Goal: Task Accomplishment & Management: Manage account settings

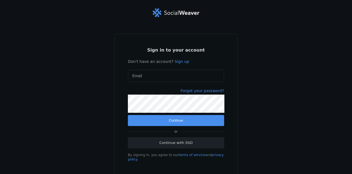
click at [163, 145] on link "Continue with SSO" at bounding box center [176, 142] width 96 height 11
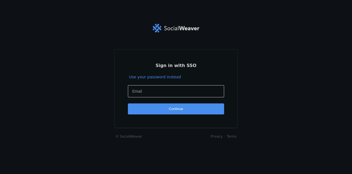
click at [160, 91] on input "Email" at bounding box center [175, 91] width 87 height 7
type input "JLLSummer!"
click at [128, 103] on button "Continue" at bounding box center [176, 108] width 96 height 11
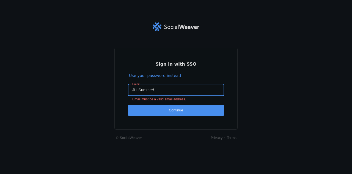
click at [160, 91] on input "JLLSummer!" at bounding box center [175, 89] width 87 height 7
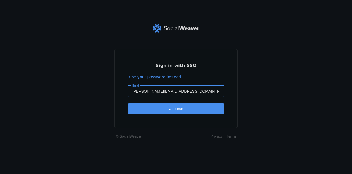
type input "[PERSON_NAME][EMAIL_ADDRESS][DOMAIN_NAME]"
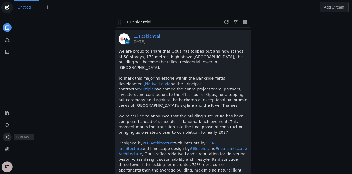
click at [7, 136] on icon at bounding box center [7, 137] width 6 height 6
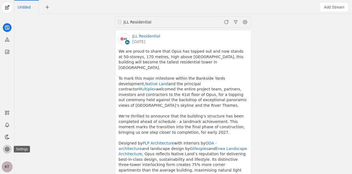
click at [5, 149] on icon at bounding box center [7, 149] width 4 height 4
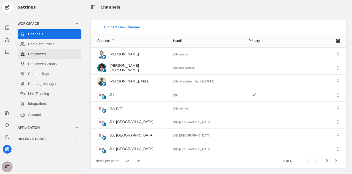
click at [59, 54] on link "Employees" at bounding box center [50, 54] width 64 height 10
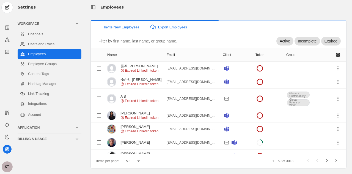
click at [131, 42] on input at bounding box center [187, 41] width 179 height 7
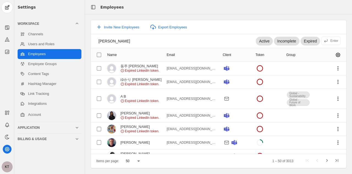
type input "joe brown"
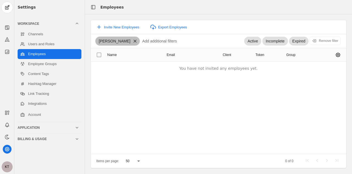
click at [130, 40] on app-icon at bounding box center [134, 41] width 9 height 5
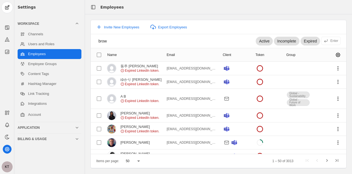
type input "brown"
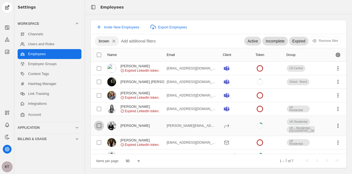
click at [101, 124] on input "checkbox" at bounding box center [99, 125] width 10 height 10
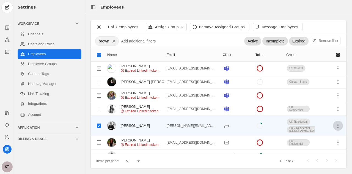
click at [333, 122] on span "undefined" at bounding box center [338, 125] width 10 height 10
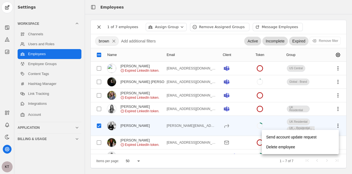
click at [196, 27] on div at bounding box center [176, 87] width 352 height 174
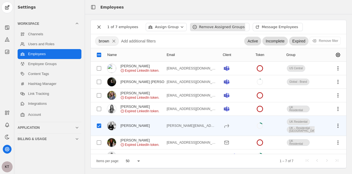
click at [191, 27] on div "Remove Assigned Groups" at bounding box center [219, 27] width 59 height 8
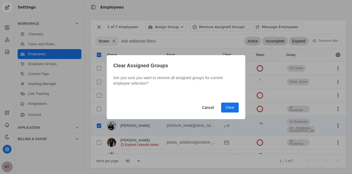
click at [226, 106] on span "undefined" at bounding box center [230, 107] width 18 height 10
checkbox input "false"
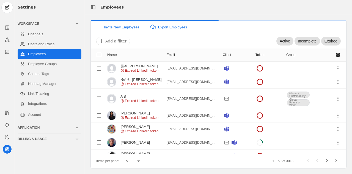
click at [145, 41] on input at bounding box center [187, 41] width 179 height 7
type input "brown"
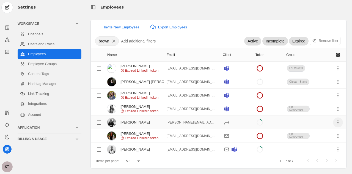
click at [336, 122] on span "undefined" at bounding box center [338, 122] width 10 height 10
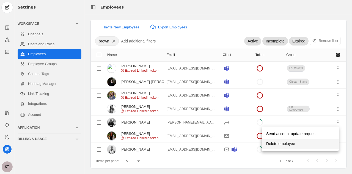
click at [284, 143] on span "Delete employee" at bounding box center [280, 143] width 29 height 10
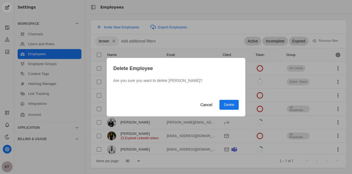
click at [240, 105] on div "Cancel Delete" at bounding box center [176, 108] width 139 height 17
click at [229, 107] on span "undefined" at bounding box center [229, 105] width 19 height 10
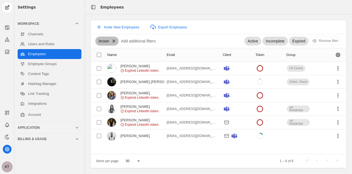
click at [114, 40] on app-icon at bounding box center [113, 41] width 9 height 5
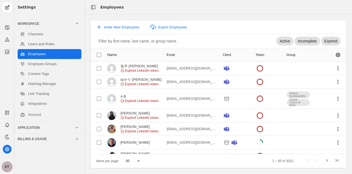
click at [178, 41] on input at bounding box center [187, 41] width 179 height 7
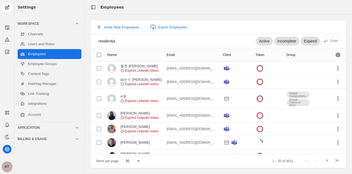
type input "residential"
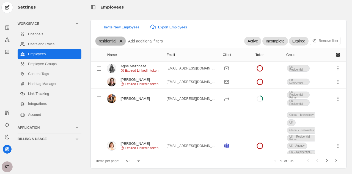
click at [120, 40] on app-icon at bounding box center [120, 41] width 9 height 5
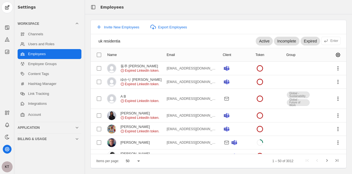
type input "uk residential"
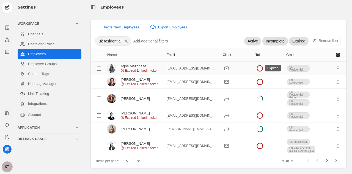
click at [257, 69] on circle at bounding box center [260, 68] width 6 height 6
click at [335, 67] on span "undefined" at bounding box center [338, 68] width 10 height 10
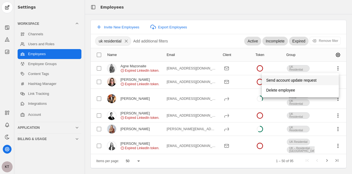
click at [316, 78] on span "Send account update request" at bounding box center [291, 80] width 50 height 10
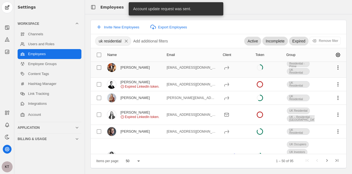
scroll to position [31, 0]
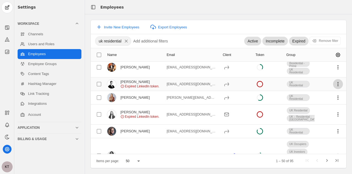
click at [333, 82] on span "undefined" at bounding box center [338, 84] width 10 height 10
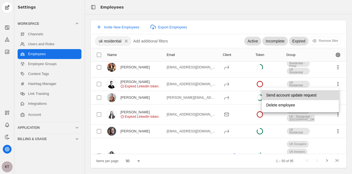
click at [300, 97] on span "Send account update request" at bounding box center [291, 95] width 50 height 10
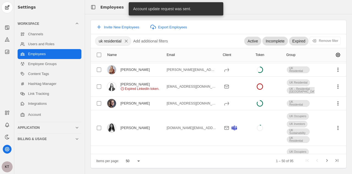
scroll to position [59, 0]
click at [300, 97] on div "UK Residential" at bounding box center [298, 103] width 24 height 12
click at [335, 87] on span "undefined" at bounding box center [338, 86] width 10 height 10
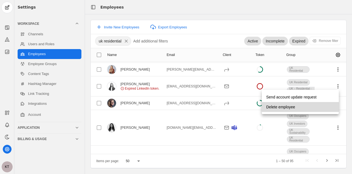
click at [295, 108] on span "Delete employee" at bounding box center [280, 107] width 29 height 10
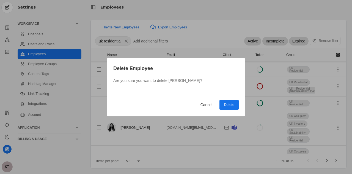
click at [219, 103] on div "Cancel Delete" at bounding box center [218, 105] width 41 height 10
click at [222, 103] on span "undefined" at bounding box center [229, 105] width 19 height 10
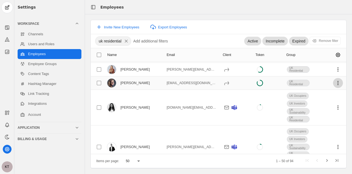
click at [333, 79] on span "undefined" at bounding box center [338, 83] width 10 height 10
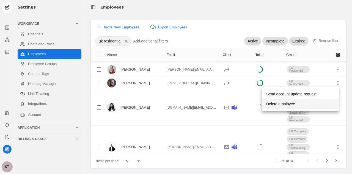
click at [286, 106] on span "Delete employee" at bounding box center [280, 104] width 29 height 10
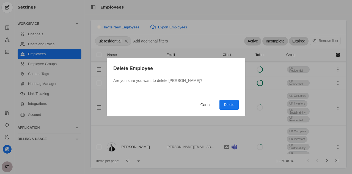
click at [228, 105] on span "Delete" at bounding box center [229, 105] width 10 height 6
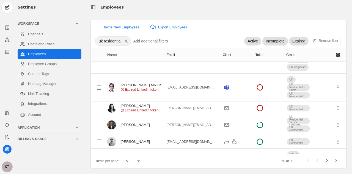
scroll to position [141, 0]
click at [333, 83] on span "undefined" at bounding box center [338, 87] width 10 height 10
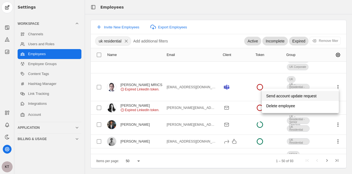
click at [294, 96] on span "Send account update request" at bounding box center [291, 96] width 50 height 10
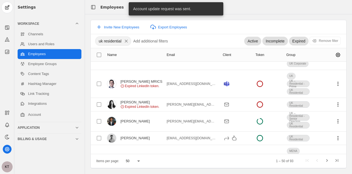
scroll to position [152, 0]
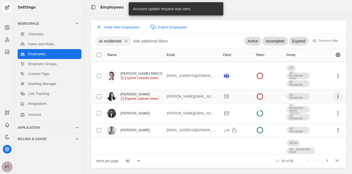
click at [333, 91] on span "undefined" at bounding box center [338, 96] width 10 height 10
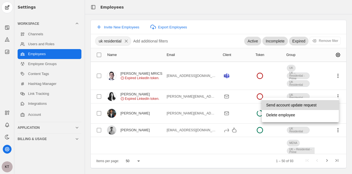
click at [284, 104] on span "Send account update request" at bounding box center [291, 105] width 50 height 10
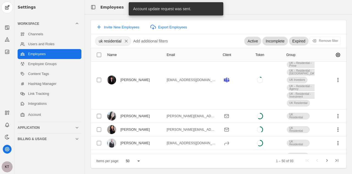
scroll to position [237, 0]
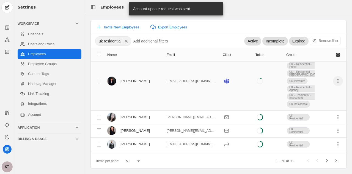
click at [333, 76] on span "undefined" at bounding box center [338, 81] width 10 height 10
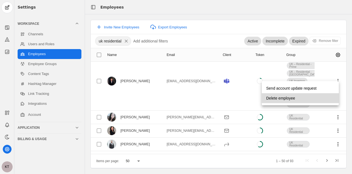
click at [281, 98] on span "Delete employee" at bounding box center [280, 98] width 29 height 10
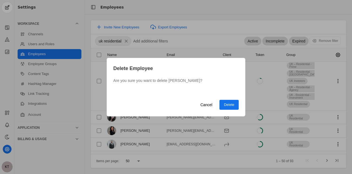
click at [232, 103] on span "Delete" at bounding box center [229, 105] width 10 height 6
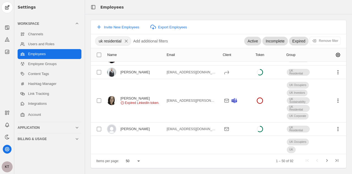
scroll to position [251, 0]
click at [333, 96] on span "undefined" at bounding box center [338, 100] width 10 height 10
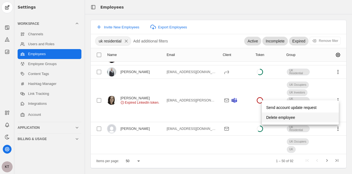
click at [294, 117] on span "Delete employee" at bounding box center [280, 117] width 29 height 10
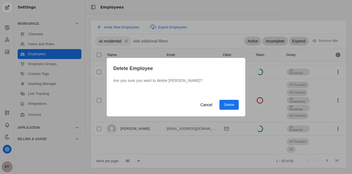
click at [234, 103] on span "undefined" at bounding box center [229, 105] width 19 height 10
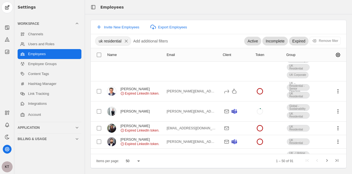
scroll to position [313, 0]
click at [336, 86] on span "undefined" at bounding box center [338, 91] width 10 height 10
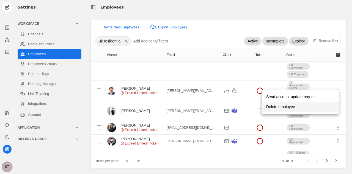
click at [299, 106] on span "undefined" at bounding box center [300, 107] width 77 height 10
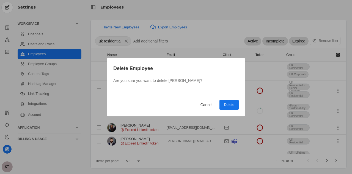
click at [235, 104] on span "undefined" at bounding box center [229, 105] width 19 height 10
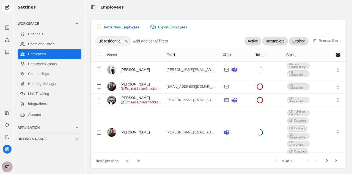
scroll to position [334, 0]
click at [333, 81] on span "undefined" at bounding box center [338, 86] width 10 height 10
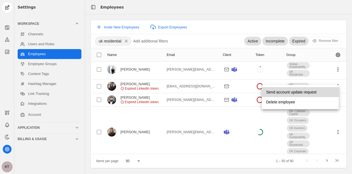
click at [296, 87] on span "Send account update request" at bounding box center [291, 92] width 50 height 10
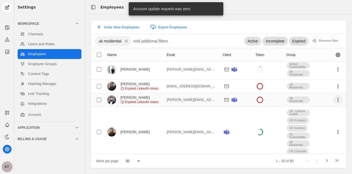
click at [334, 96] on span "undefined" at bounding box center [338, 100] width 10 height 10
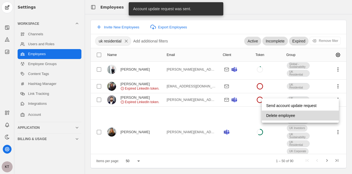
click at [293, 115] on span "Delete employee" at bounding box center [280, 115] width 29 height 10
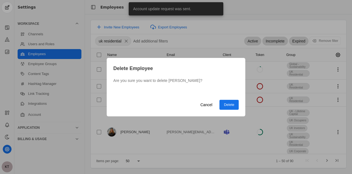
click at [236, 102] on span "undefined" at bounding box center [229, 105] width 19 height 10
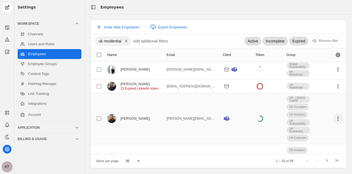
click at [334, 113] on span "undefined" at bounding box center [338, 118] width 10 height 10
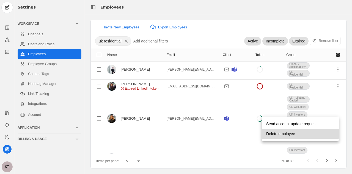
click at [292, 132] on span "Delete employee" at bounding box center [280, 133] width 29 height 10
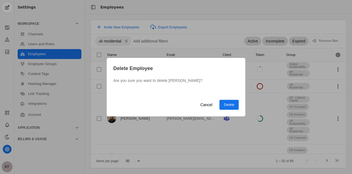
click at [234, 106] on span "Delete" at bounding box center [229, 105] width 10 height 6
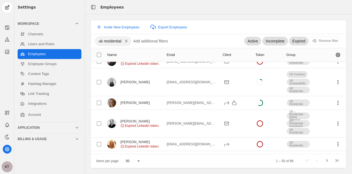
scroll to position [380, 0]
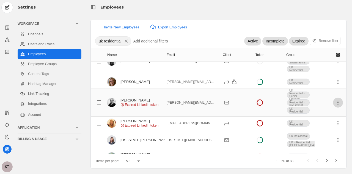
click at [333, 97] on span "undefined" at bounding box center [338, 102] width 10 height 10
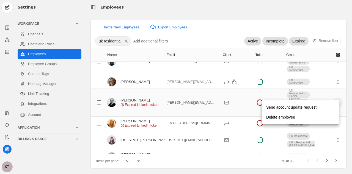
click at [331, 94] on div at bounding box center [176, 87] width 352 height 174
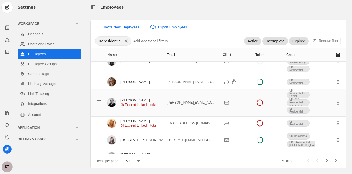
drag, startPoint x: 331, startPoint y: 94, endPoint x: 339, endPoint y: 94, distance: 8.0
click at [339, 94] on mat-cell at bounding box center [331, 103] width 32 height 28
click at [336, 97] on span "undefined" at bounding box center [338, 102] width 10 height 10
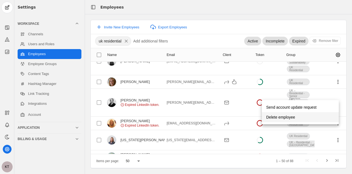
click at [301, 116] on span "undefined" at bounding box center [300, 117] width 77 height 10
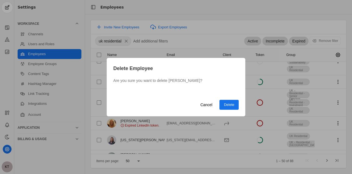
click at [242, 109] on div "Cancel Delete" at bounding box center [176, 108] width 139 height 17
click at [236, 108] on span "undefined" at bounding box center [229, 105] width 19 height 10
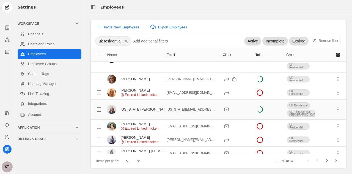
scroll to position [383, 0]
click at [336, 87] on span "undefined" at bounding box center [338, 92] width 10 height 10
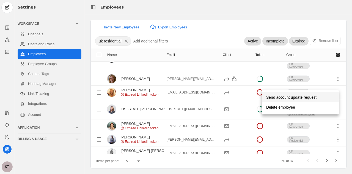
click at [289, 95] on span "Send account update request" at bounding box center [291, 97] width 50 height 10
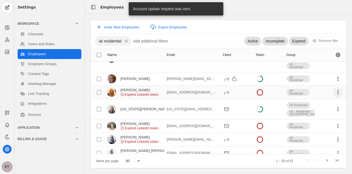
drag, startPoint x: 289, startPoint y: 95, endPoint x: 335, endPoint y: 83, distance: 47.2
click at [333, 87] on span "undefined" at bounding box center [338, 92] width 10 height 10
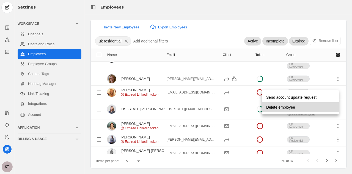
click at [289, 104] on span "Delete employee" at bounding box center [280, 107] width 29 height 10
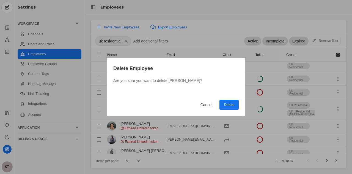
click at [236, 103] on span "undefined" at bounding box center [229, 105] width 19 height 10
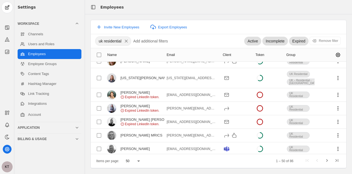
scroll to position [401, 0]
click at [333, 89] on span "undefined" at bounding box center [338, 94] width 10 height 10
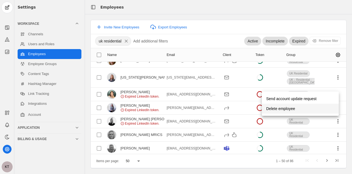
click at [290, 109] on span "Delete employee" at bounding box center [280, 108] width 29 height 10
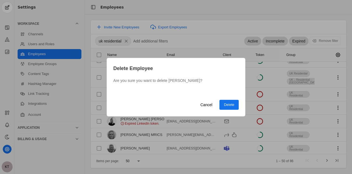
click at [231, 103] on span "Delete" at bounding box center [229, 105] width 10 height 6
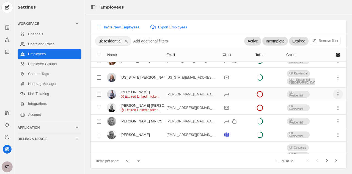
click at [334, 89] on span "undefined" at bounding box center [338, 94] width 10 height 10
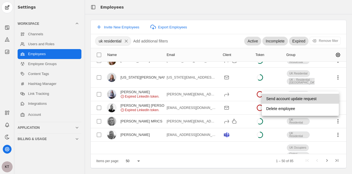
click at [284, 97] on span "Send account update request" at bounding box center [291, 99] width 50 height 10
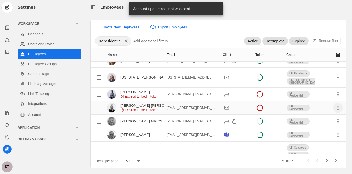
click at [334, 103] on span "undefined" at bounding box center [338, 108] width 10 height 10
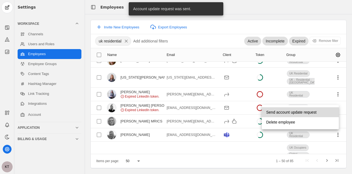
click at [298, 109] on span "Send account update request" at bounding box center [291, 112] width 50 height 10
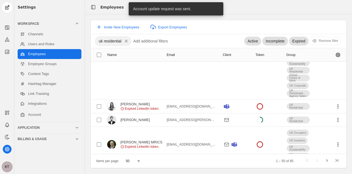
scroll to position [579, 0]
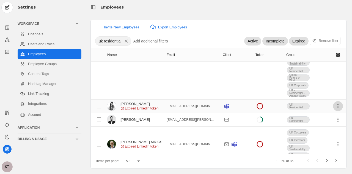
click at [333, 101] on span "undefined" at bounding box center [338, 106] width 10 height 10
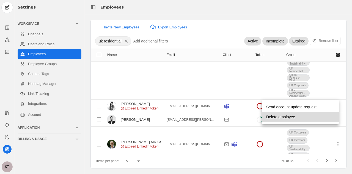
click at [290, 114] on span "Delete employee" at bounding box center [280, 117] width 29 height 10
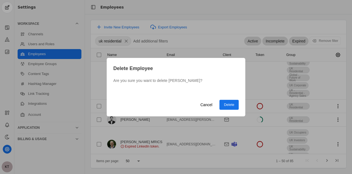
click at [237, 106] on span "undefined" at bounding box center [229, 105] width 19 height 10
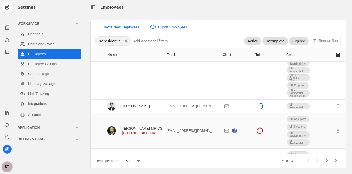
click at [334, 113] on mat-cell at bounding box center [331, 130] width 32 height 35
click at [333, 101] on span "undefined" at bounding box center [338, 106] width 10 height 10
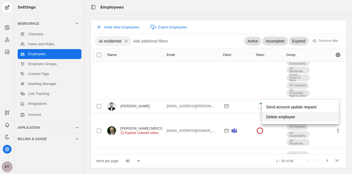
click at [295, 117] on span "Delete employee" at bounding box center [280, 117] width 29 height 10
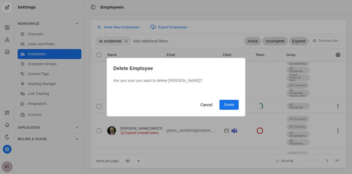
click at [219, 102] on div "Cancel Delete" at bounding box center [218, 105] width 41 height 10
click at [223, 104] on span "undefined" at bounding box center [229, 105] width 19 height 10
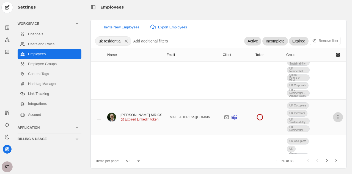
click at [333, 112] on span "undefined" at bounding box center [338, 117] width 10 height 10
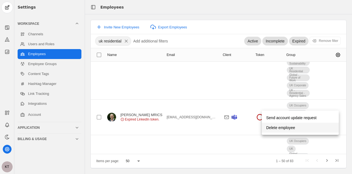
click at [286, 128] on span "Delete employee" at bounding box center [280, 127] width 29 height 10
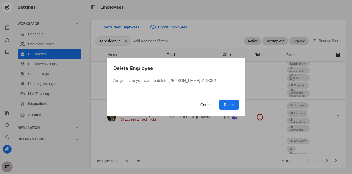
click at [231, 99] on div "Delete Employee Are you sure you want to delete Jamie Marshall MRICS? Cancel De…" at bounding box center [176, 87] width 139 height 58
click at [227, 106] on span "Delete" at bounding box center [229, 105] width 10 height 6
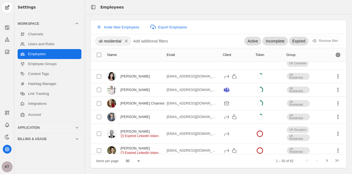
scroll to position [717, 0]
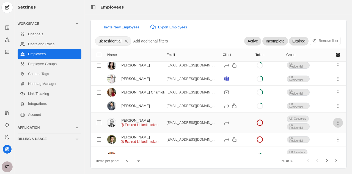
click at [334, 117] on span "undefined" at bounding box center [338, 122] width 10 height 10
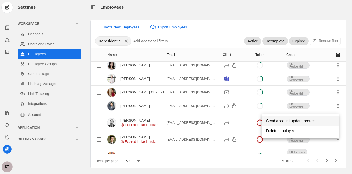
click at [301, 119] on span "Send account update request" at bounding box center [291, 121] width 50 height 10
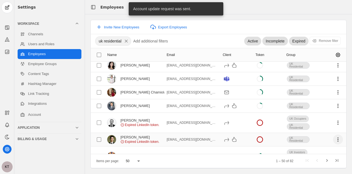
click at [335, 134] on span "undefined" at bounding box center [338, 139] width 10 height 10
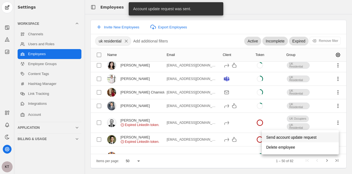
click at [300, 133] on span "Send account update request" at bounding box center [291, 137] width 50 height 10
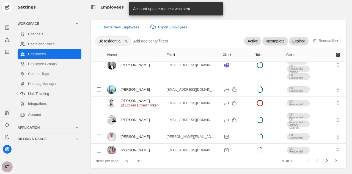
scroll to position [903, 0]
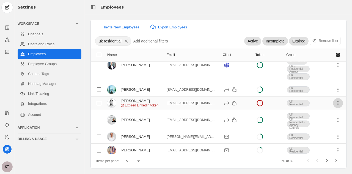
click at [334, 98] on span "undefined" at bounding box center [338, 103] width 10 height 10
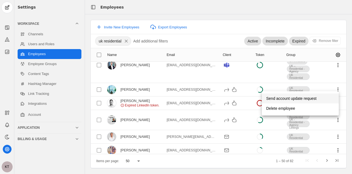
click at [299, 95] on span "Send account update request" at bounding box center [291, 98] width 50 height 10
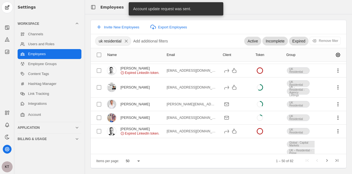
scroll to position [936, 0]
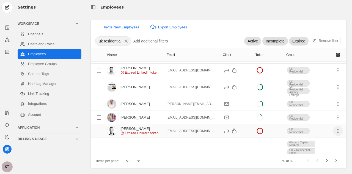
click at [336, 126] on span "undefined" at bounding box center [338, 131] width 10 height 10
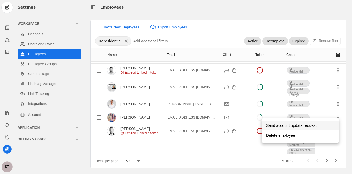
click at [291, 125] on span "Send account update request" at bounding box center [291, 125] width 50 height 10
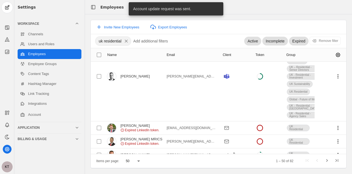
scroll to position [1042, 0]
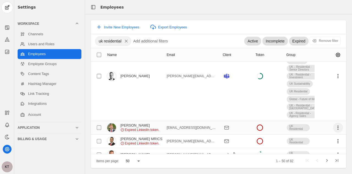
click at [333, 122] on span "undefined" at bounding box center [338, 127] width 10 height 10
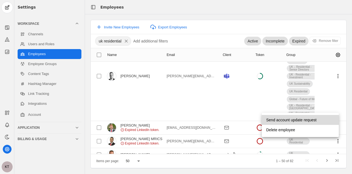
click at [303, 117] on span "Send account update request" at bounding box center [291, 120] width 50 height 10
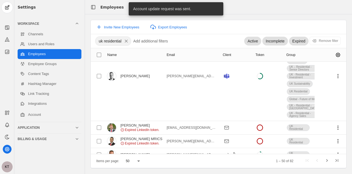
scroll to position [1049, 0]
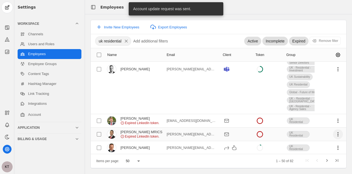
click at [333, 129] on span "undefined" at bounding box center [338, 134] width 10 height 10
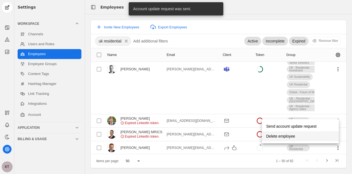
click at [297, 133] on span "undefined" at bounding box center [300, 136] width 77 height 10
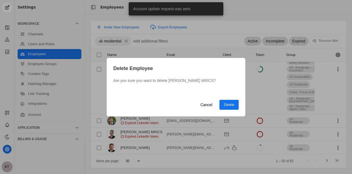
click at [238, 109] on span "undefined" at bounding box center [229, 105] width 19 height 10
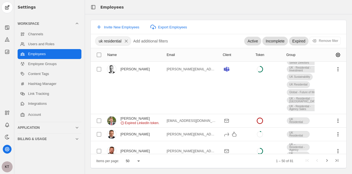
click at [335, 163] on span "undefined" at bounding box center [338, 168] width 10 height 10
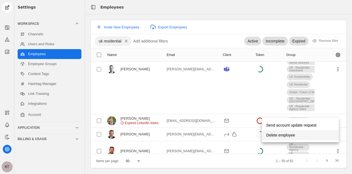
click at [297, 136] on span "undefined" at bounding box center [300, 135] width 77 height 10
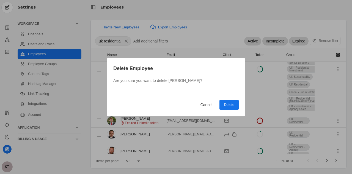
click at [233, 102] on span "Delete" at bounding box center [229, 105] width 10 height 6
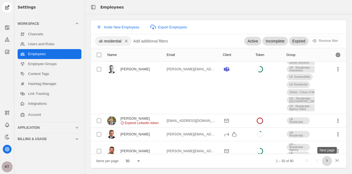
click at [327, 160] on span "Next page" at bounding box center [327, 161] width 10 height 10
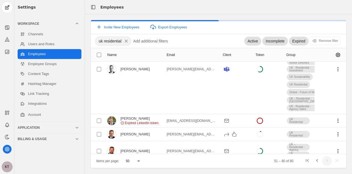
scroll to position [890, 0]
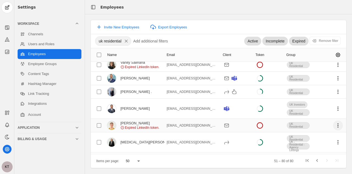
click at [335, 120] on span "undefined" at bounding box center [338, 125] width 10 height 10
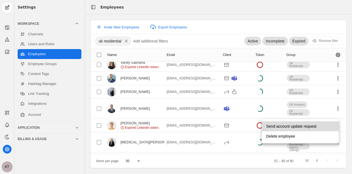
click at [314, 124] on span "Send account update request" at bounding box center [291, 126] width 50 height 10
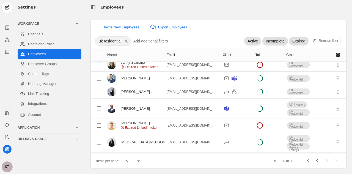
click at [337, 154] on span "undefined" at bounding box center [338, 159] width 10 height 10
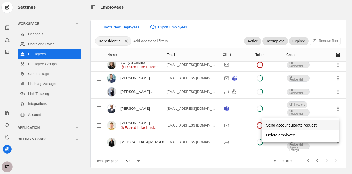
click at [290, 124] on span "Send account update request" at bounding box center [291, 125] width 50 height 10
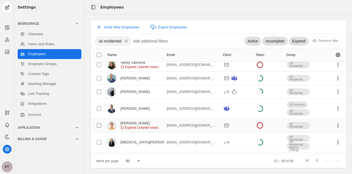
click at [113, 121] on img at bounding box center [111, 125] width 9 height 9
click at [131, 121] on div "Xavier Hastings" at bounding box center [139, 123] width 39 height 4
